Goal: Information Seeking & Learning: Find specific fact

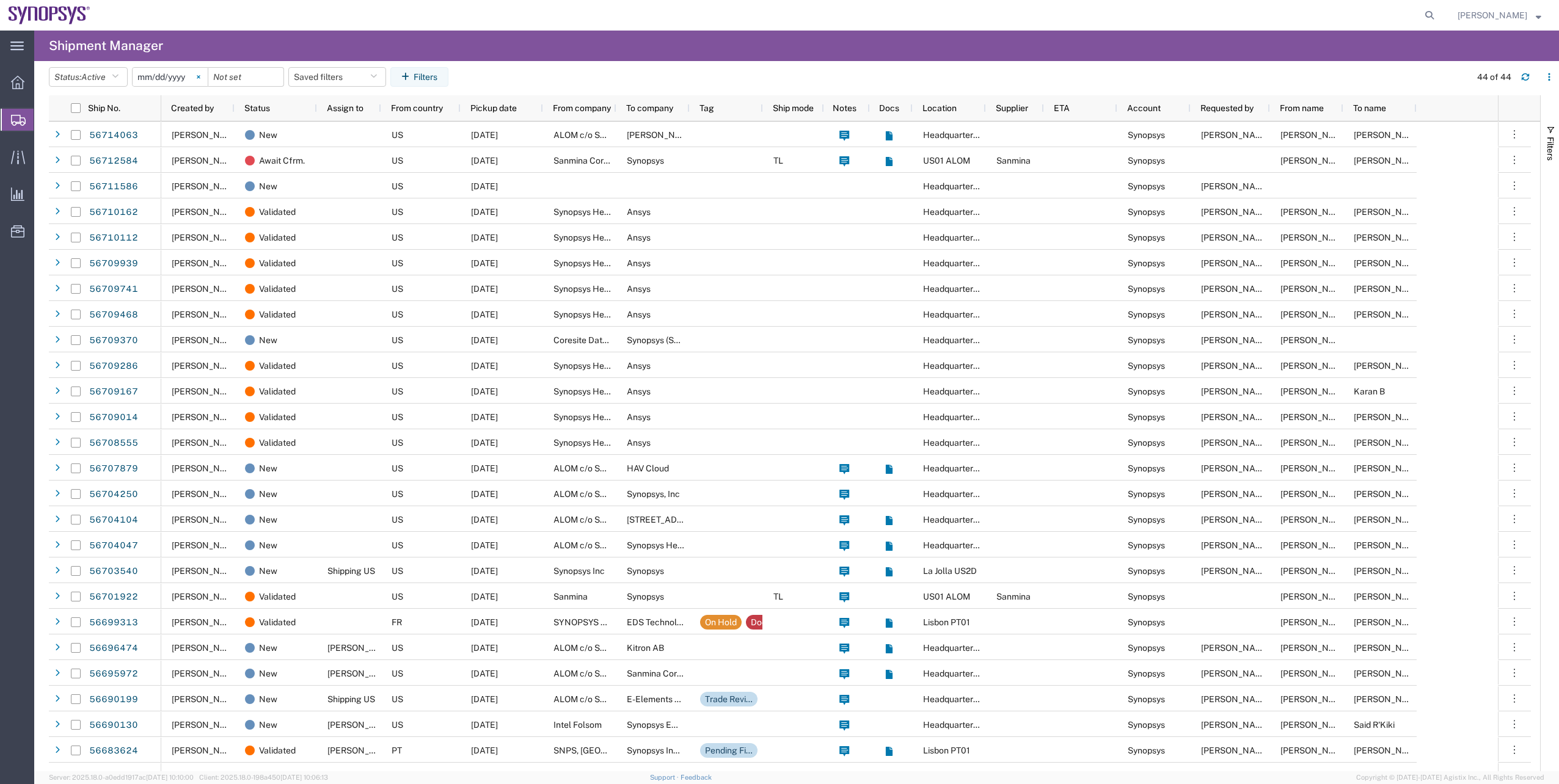
click at [204, 82] on svg-icon at bounding box center [198, 77] width 18 height 18
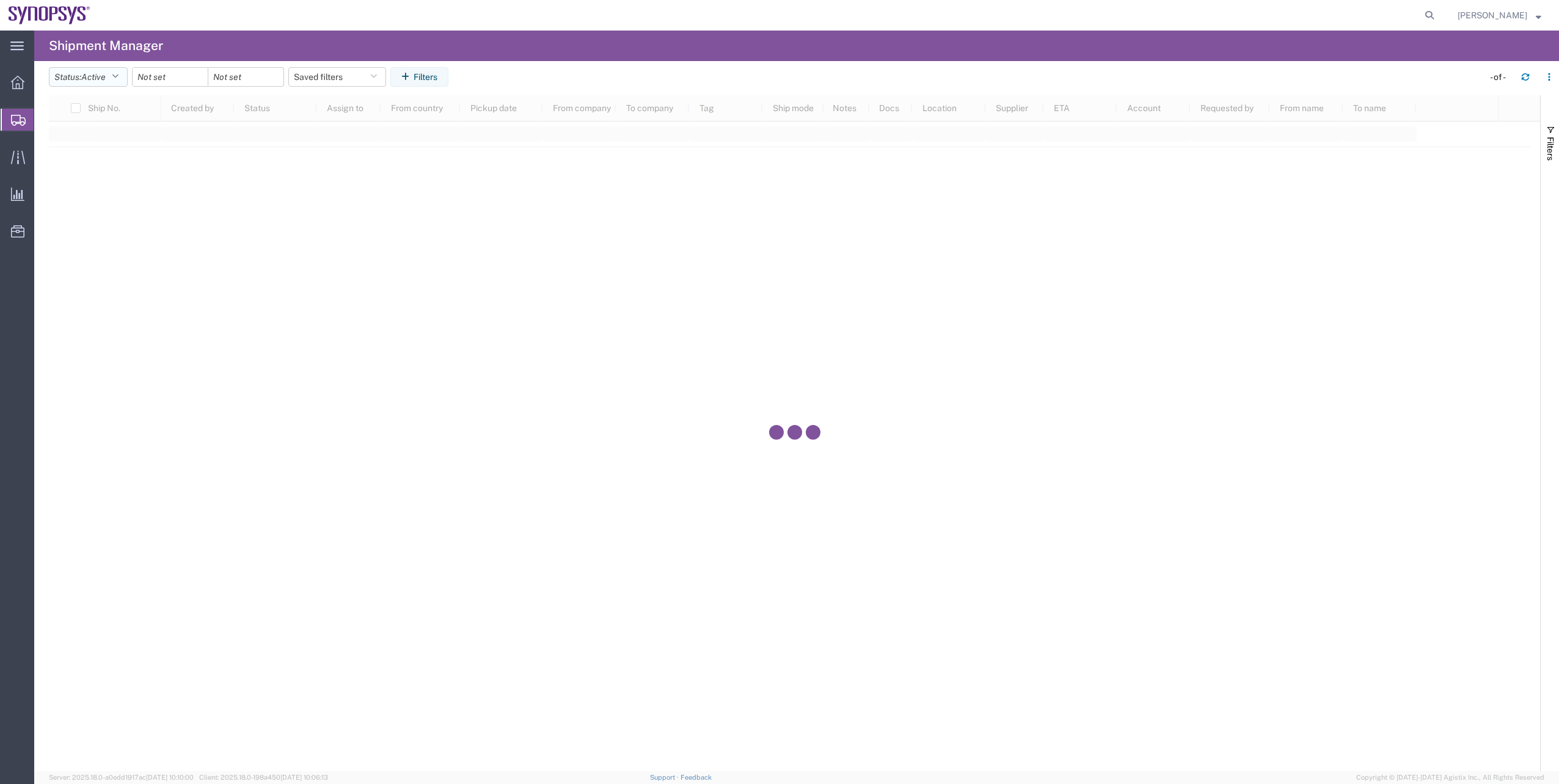
click at [104, 75] on span "Active" at bounding box center [93, 77] width 24 height 10
click at [112, 135] on span "All" at bounding box center [120, 141] width 142 height 19
click at [420, 72] on button "Filters" at bounding box center [406, 77] width 58 height 20
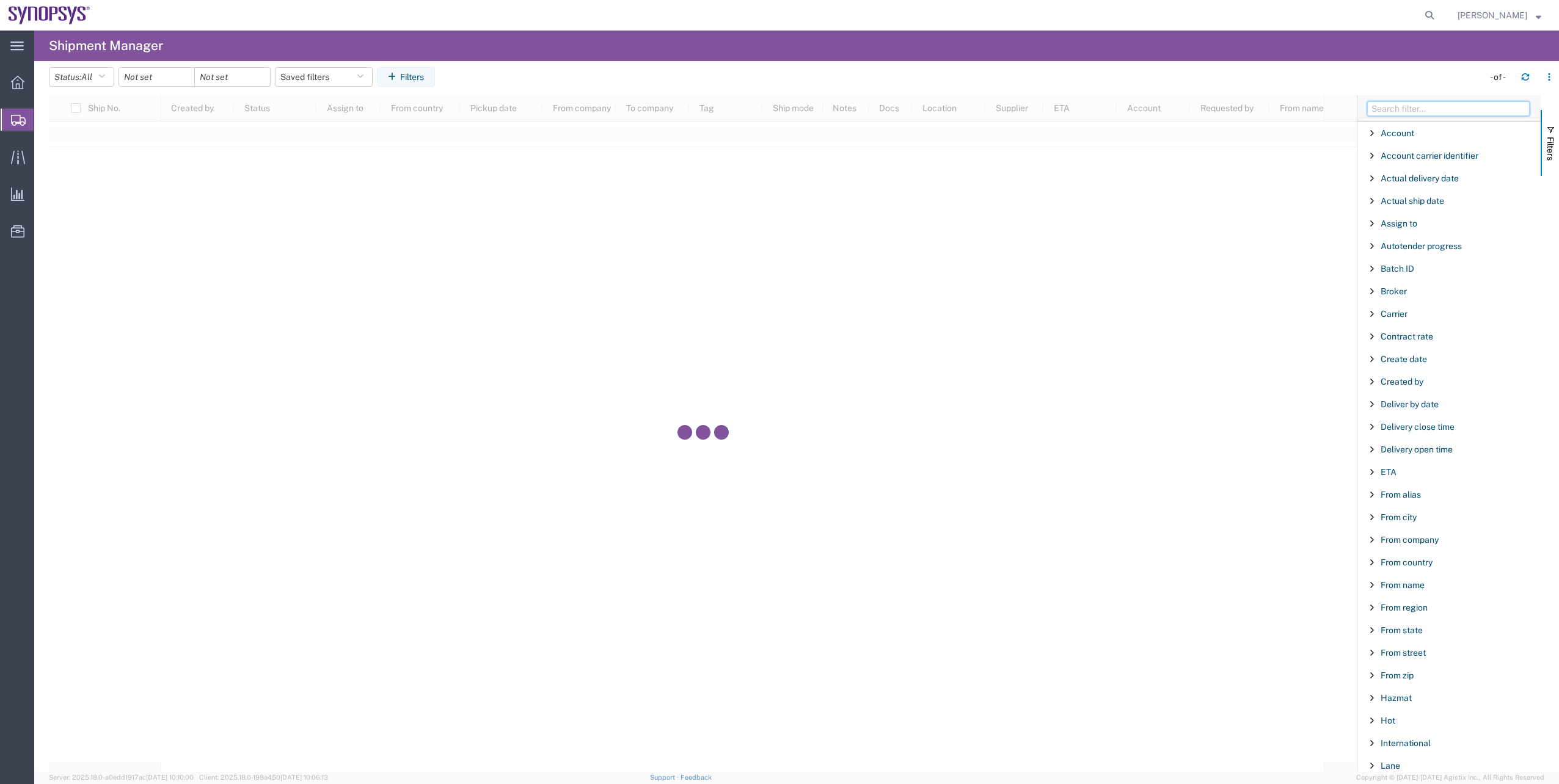
click at [1386, 109] on input "Filter Columns Input" at bounding box center [1449, 109] width 163 height 14
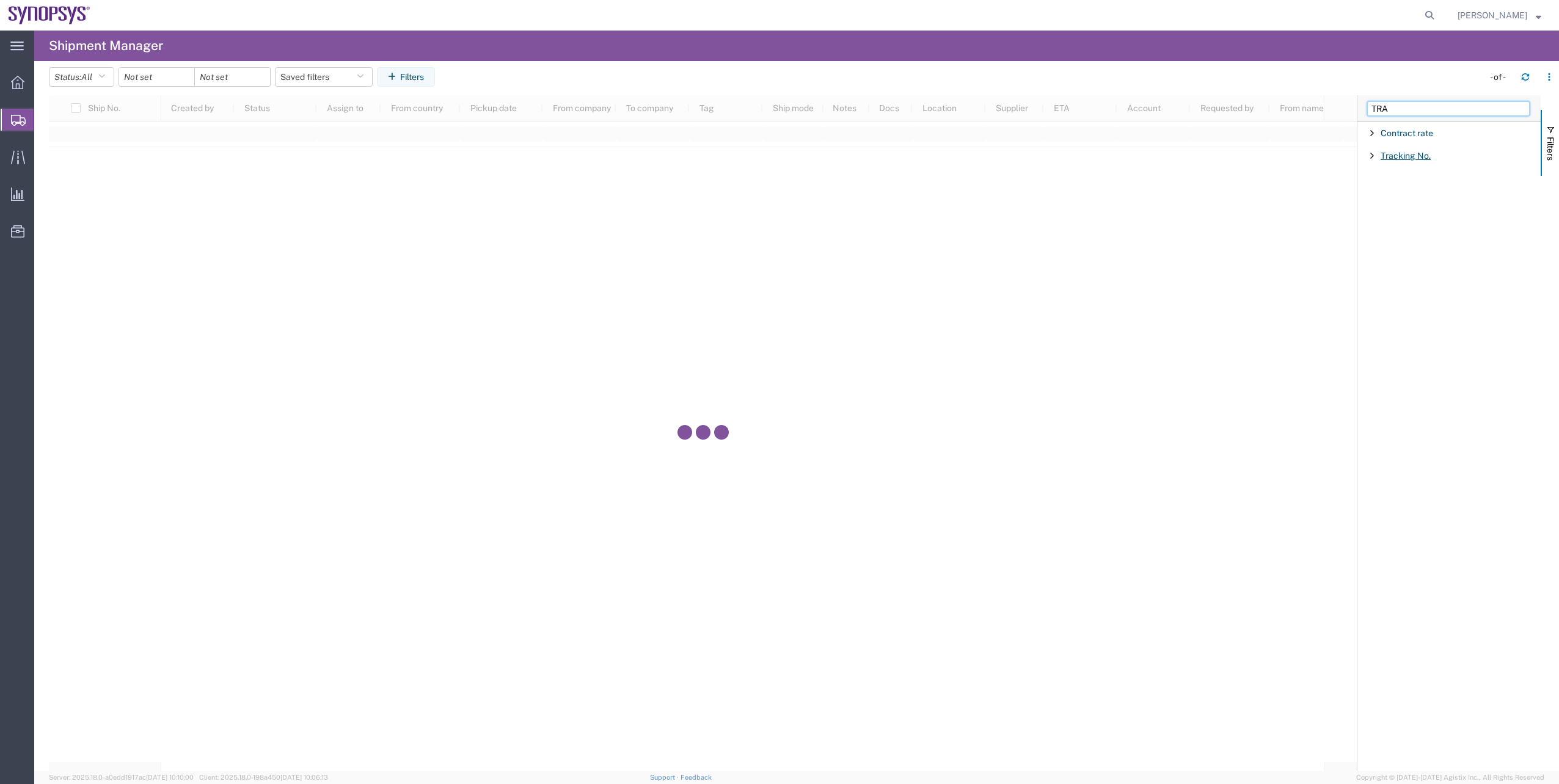
type input "TRA"
click at [1428, 155] on span "Tracking No." at bounding box center [1405, 156] width 50 height 10
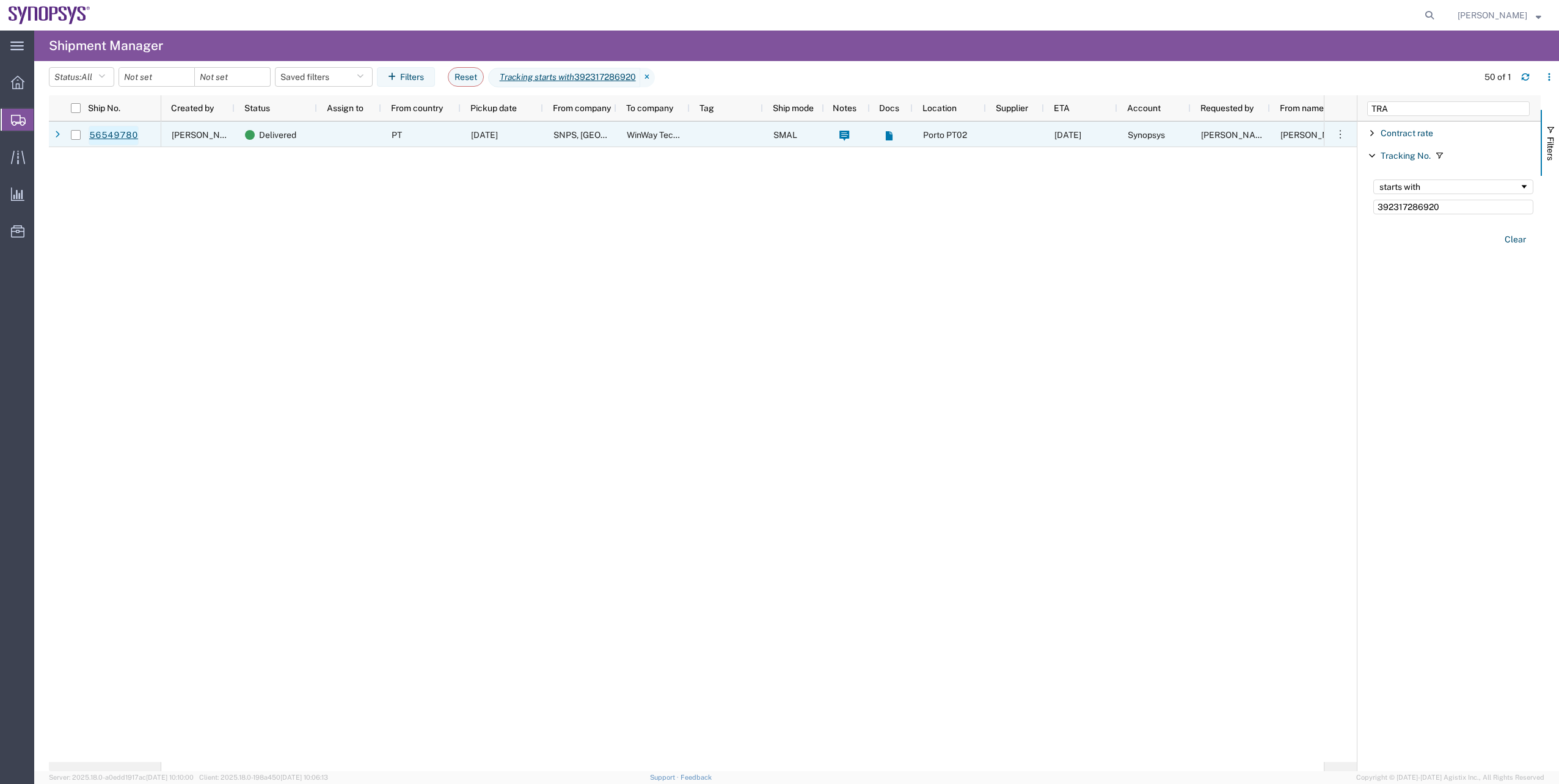
type input "392317286920"
click at [137, 140] on link "56549780" at bounding box center [113, 136] width 50 height 20
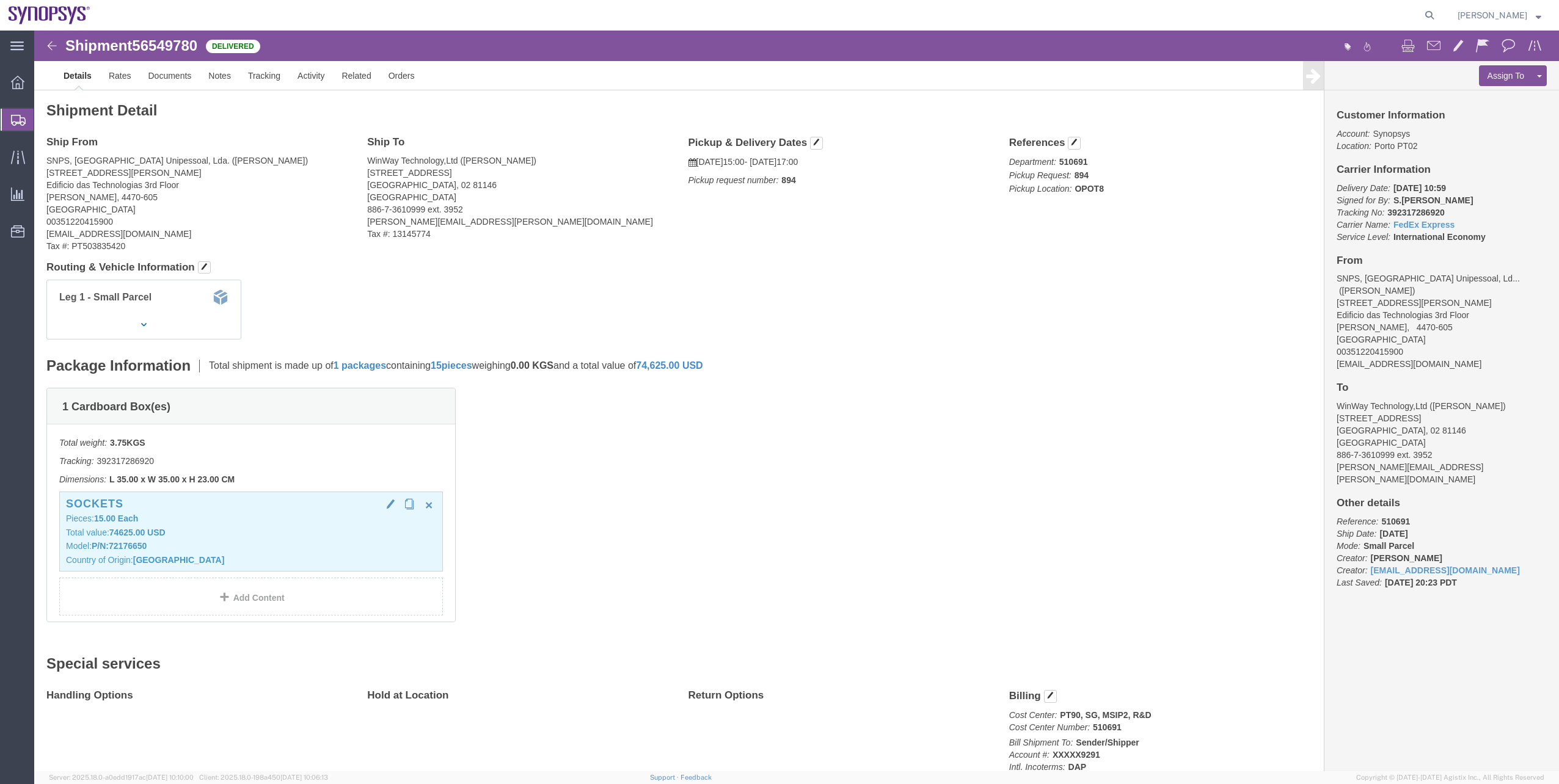
click p "Model: P/N:72176650"
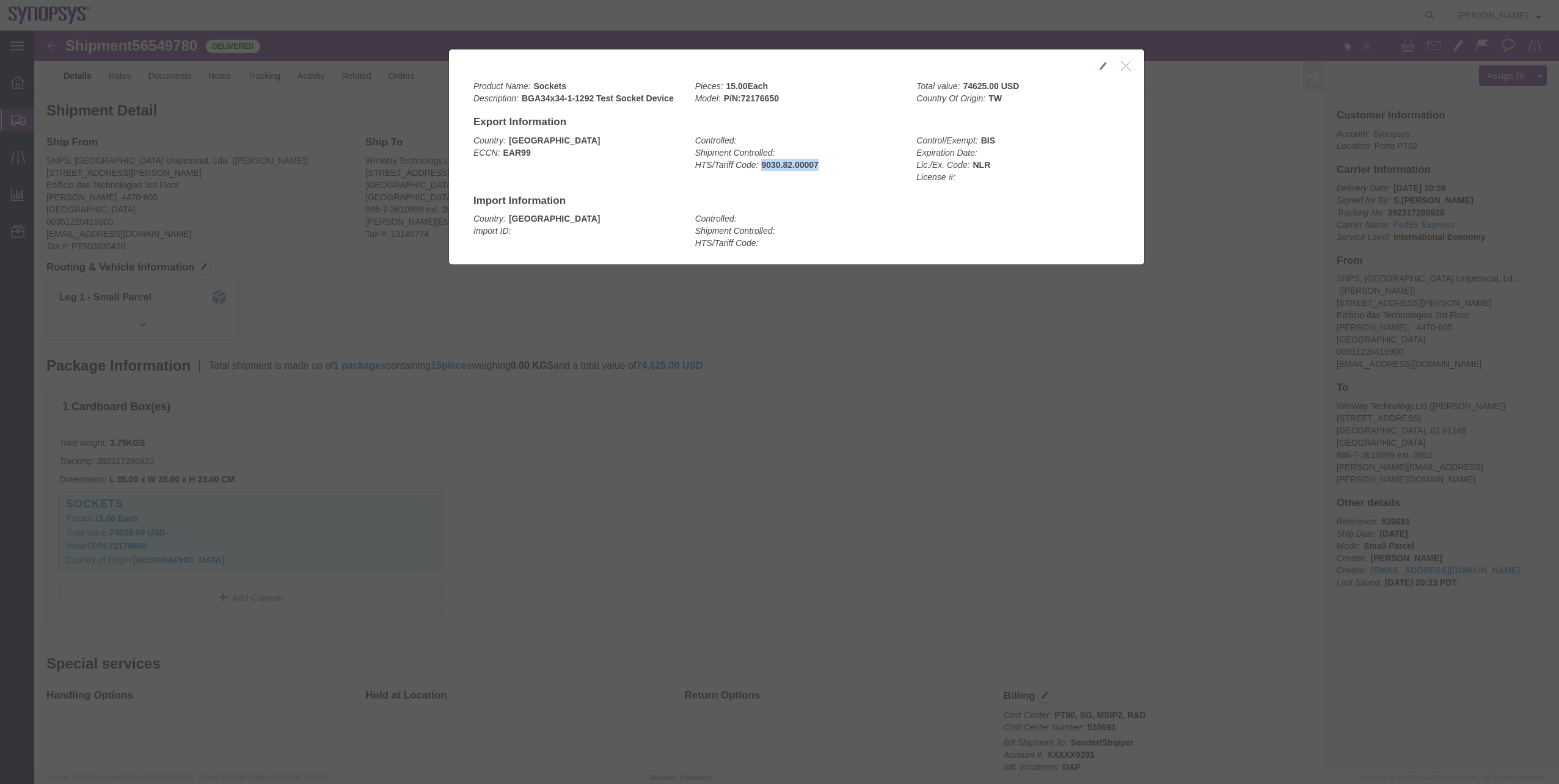
copy b "9030.82.00007"
drag, startPoint x: 723, startPoint y: 133, endPoint x: 781, endPoint y: 135, distance: 58.0
click div "Controlled: Shipment Controlled: HTS/Tariff Code: 9030.82.00007"
click div
click icon "button"
